Goal: Transaction & Acquisition: Book appointment/travel/reservation

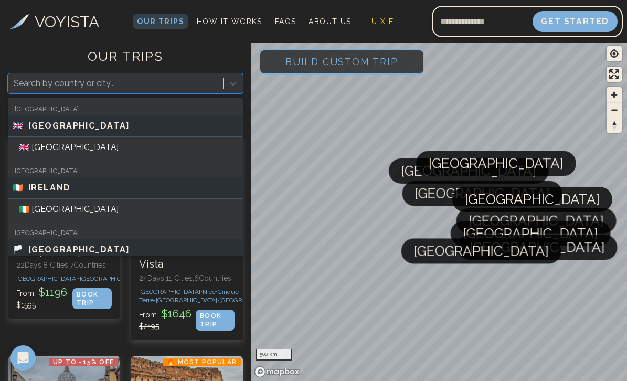
click at [95, 84] on div at bounding box center [116, 83] width 204 height 15
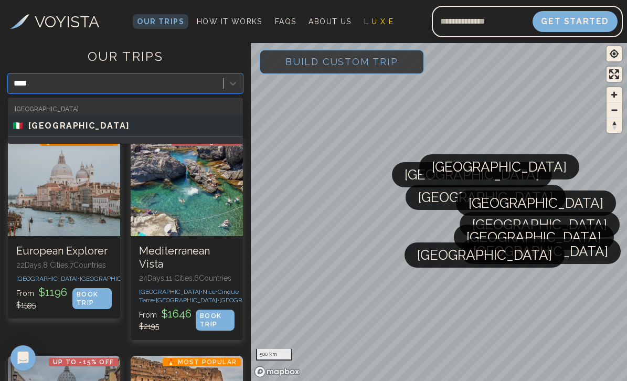
type input "*****"
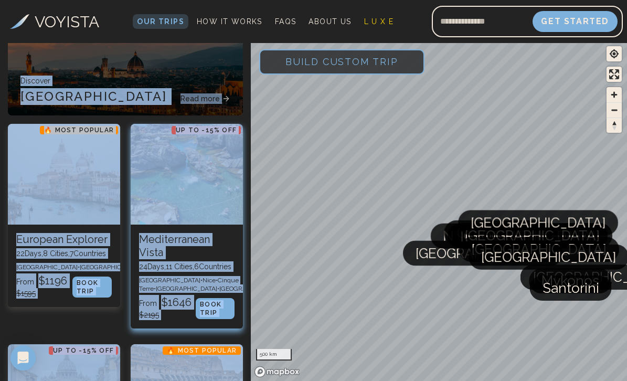
scroll to position [195, 0]
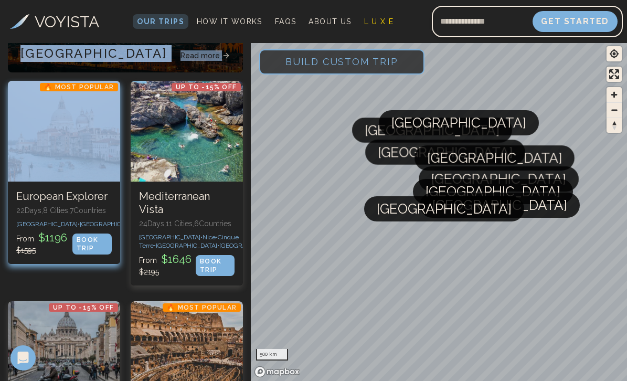
drag, startPoint x: 100, startPoint y: 142, endPoint x: 60, endPoint y: 92, distance: 63.1
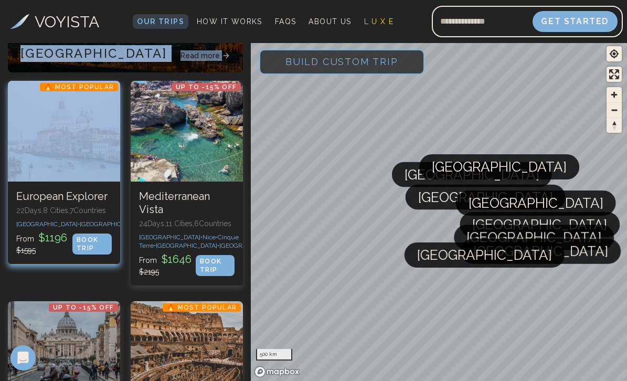
click at [31, 83] on div at bounding box center [64, 131] width 112 height 101
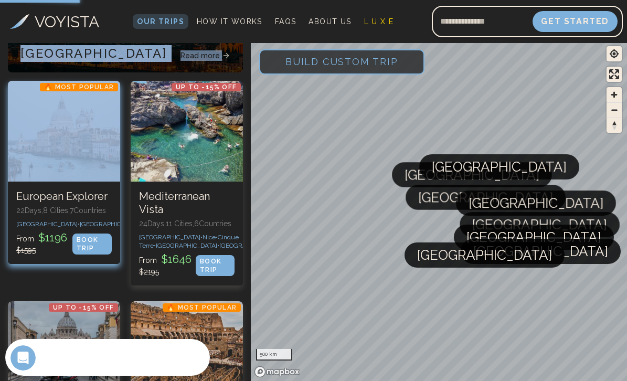
scroll to position [0, 0]
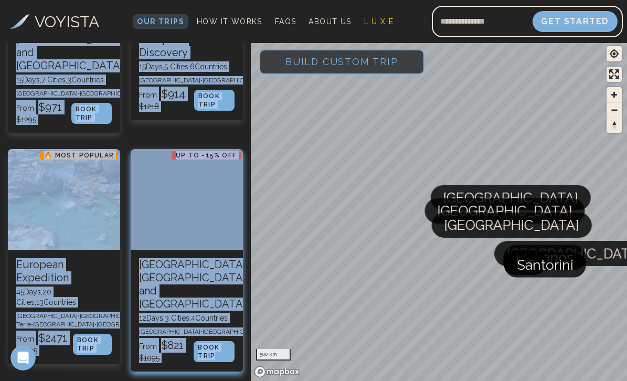
scroll to position [579, 0]
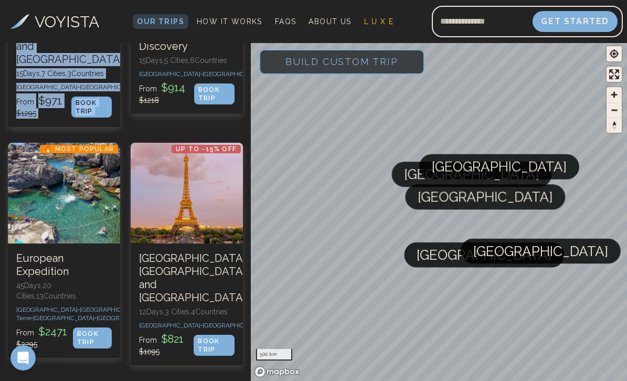
drag, startPoint x: 133, startPoint y: 230, endPoint x: 129, endPoint y: 58, distance: 171.6
click at [129, 62] on div "🔥 Most Popular European Explorer 22 Days, 8 Cities, 7 Countr ies [GEOGRAPHIC_DA…" at bounding box center [126, 367] width 246 height 1341
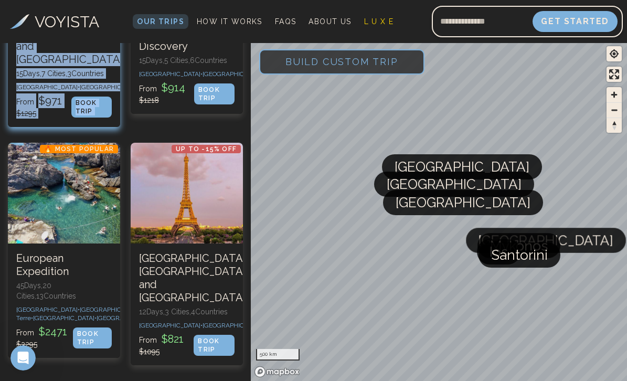
click at [8, 127] on div "Up to -15% OFF [GEOGRAPHIC_DATA] and [GEOGRAPHIC_DATA] 15 Days, 7 Cities, 3 Cou…" at bounding box center [64, 72] width 112 height 109
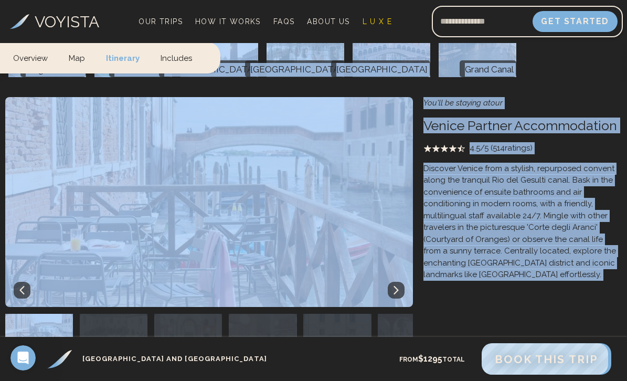
scroll to position [955, 0]
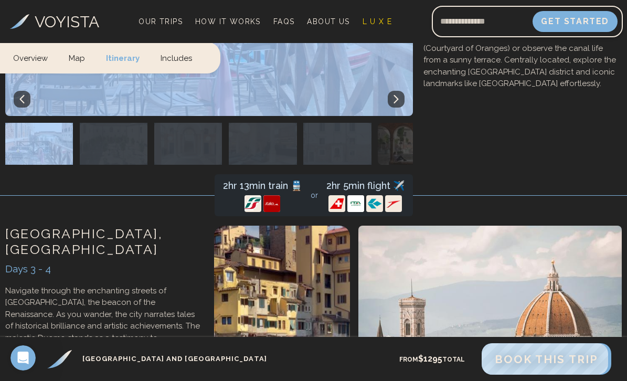
drag, startPoint x: 438, startPoint y: 148, endPoint x: 320, endPoint y: 87, distance: 132.6
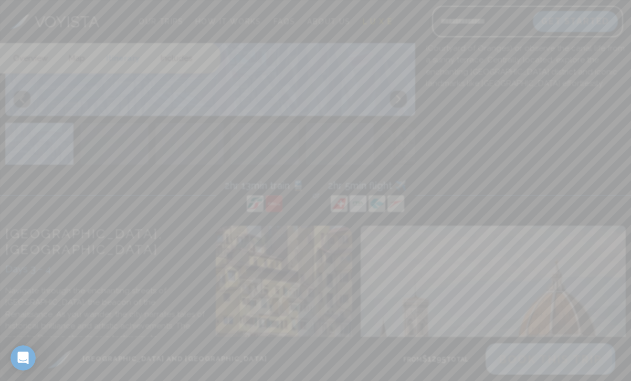
drag, startPoint x: 392, startPoint y: 166, endPoint x: 282, endPoint y: 131, distance: 115.8
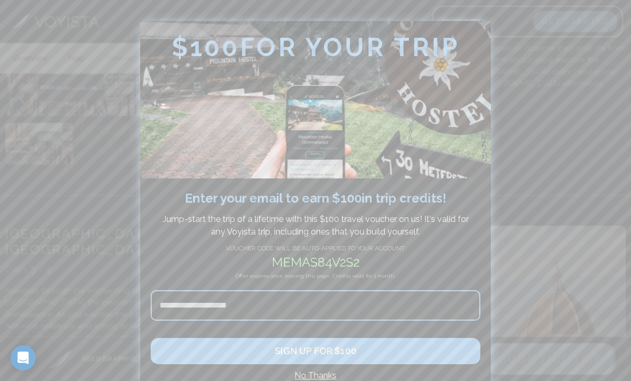
click at [55, 189] on div at bounding box center [315, 190] width 631 height 381
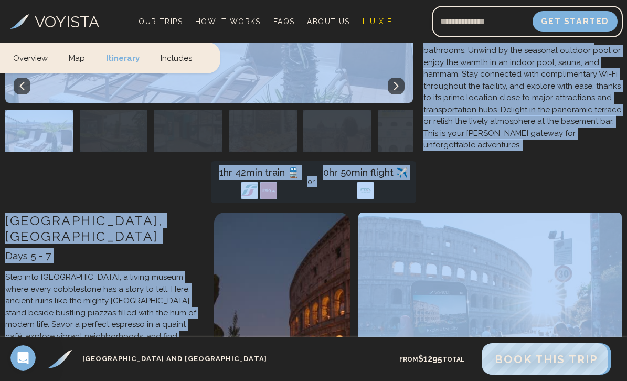
scroll to position [1720, 0]
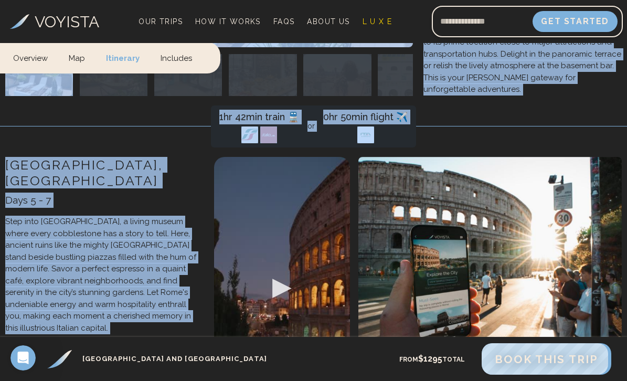
drag, startPoint x: 93, startPoint y: 211, endPoint x: 250, endPoint y: 203, distance: 157.6
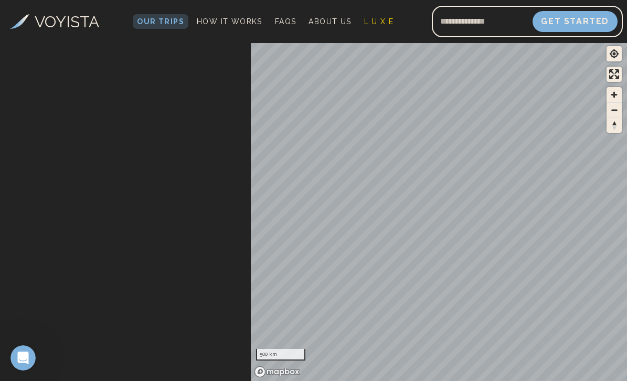
scroll to position [709, 0]
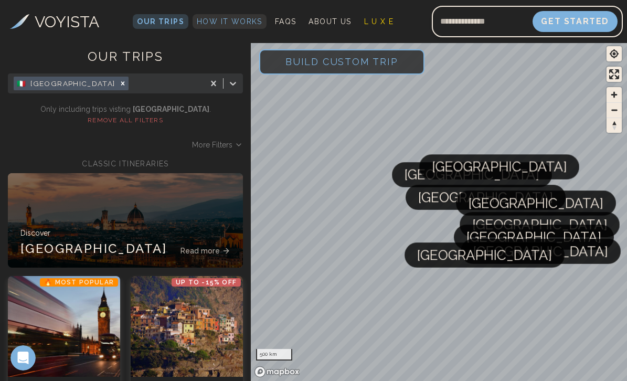
click at [238, 25] on span "How It Works" at bounding box center [230, 21] width 66 height 8
